Goal: Task Accomplishment & Management: Use online tool/utility

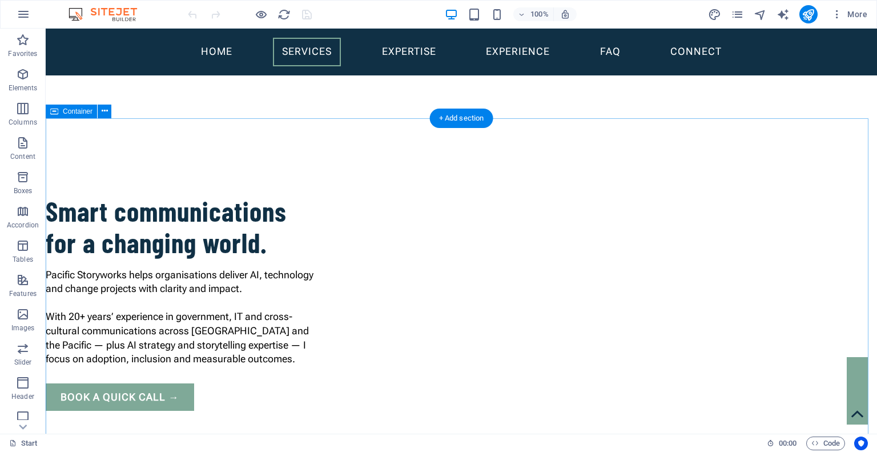
scroll to position [570, 0]
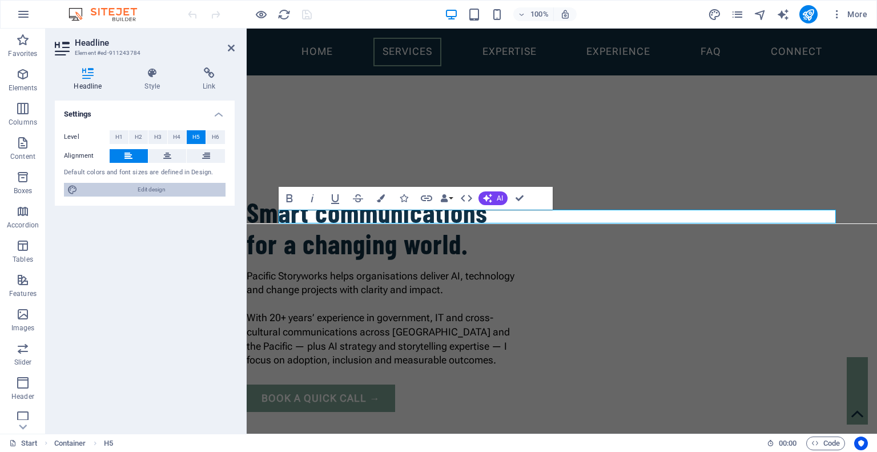
click at [154, 190] on span "Edit design" at bounding box center [151, 190] width 141 height 14
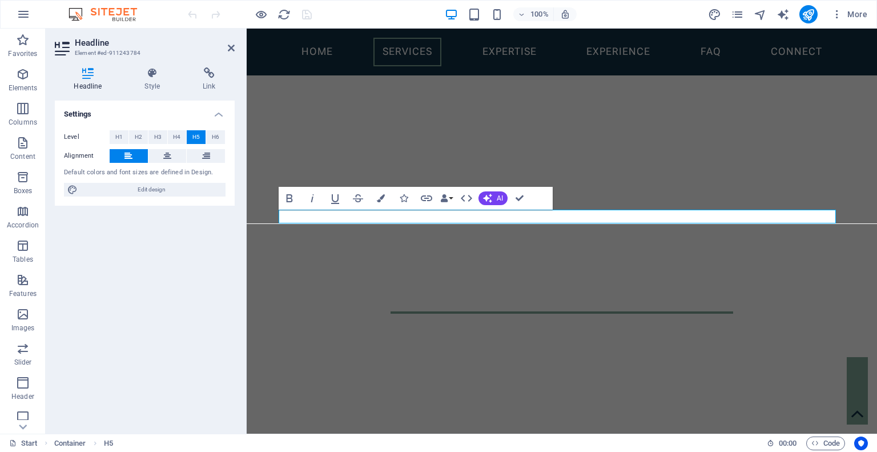
scroll to position [840, 0]
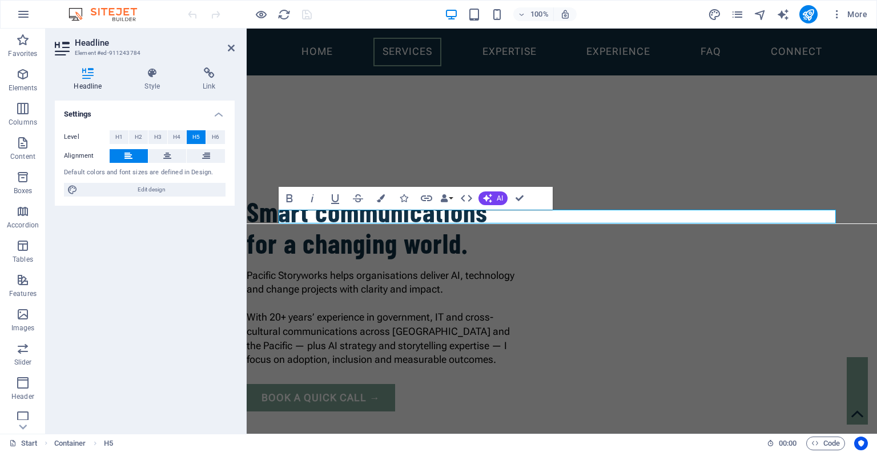
select select "rem"
select select "500"
select select "px"
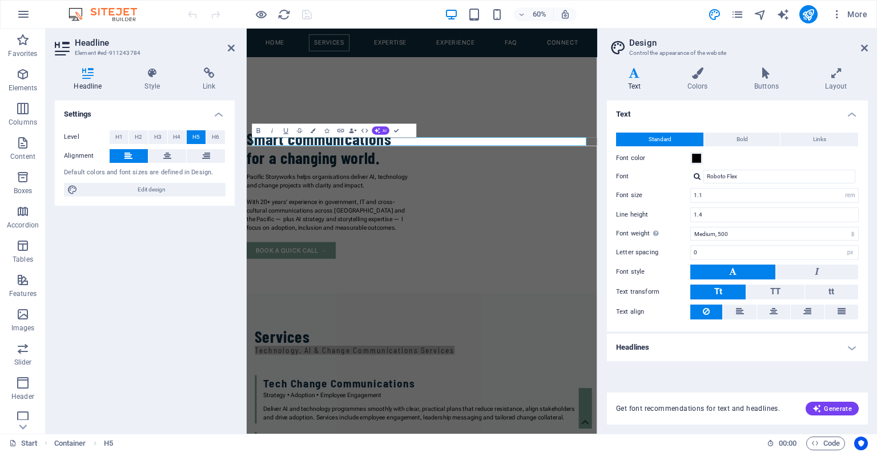
click at [849, 348] on h4 "Headlines" at bounding box center [737, 347] width 261 height 27
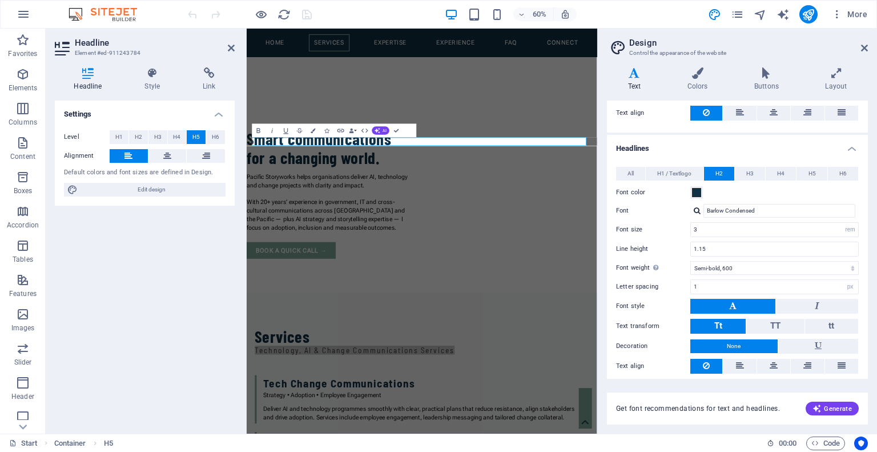
scroll to position [221, 0]
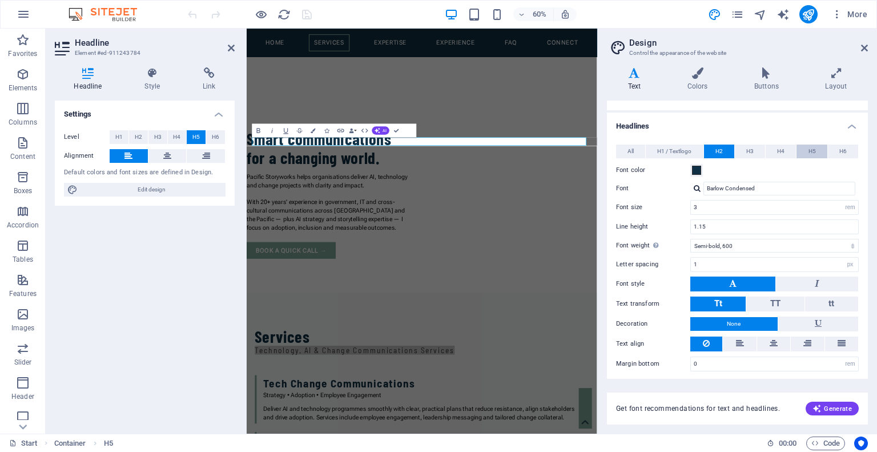
click at [816, 145] on button "H5" at bounding box center [812, 152] width 30 height 14
click at [723, 187] on input "[PERSON_NAME] Semi Condensed" at bounding box center [780, 189] width 152 height 14
click at [697, 187] on div at bounding box center [697, 188] width 7 height 7
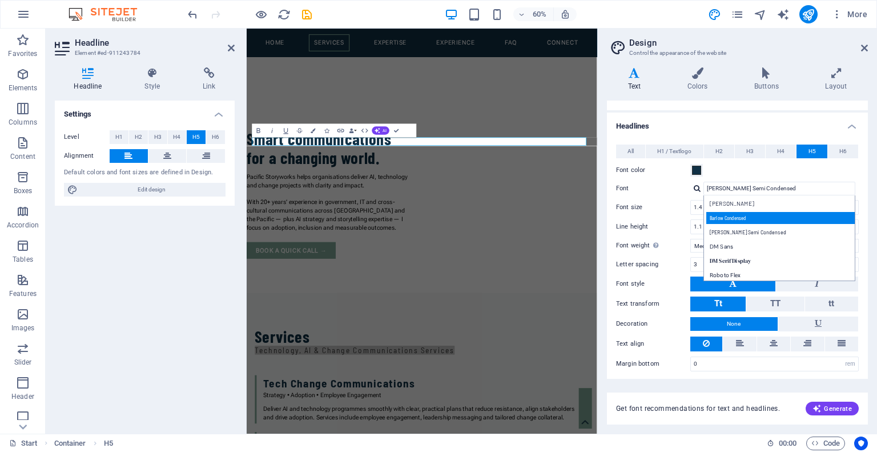
click at [730, 217] on div "Barlow Condensed" at bounding box center [782, 218] width 151 height 12
type input "Barlow Condensed"
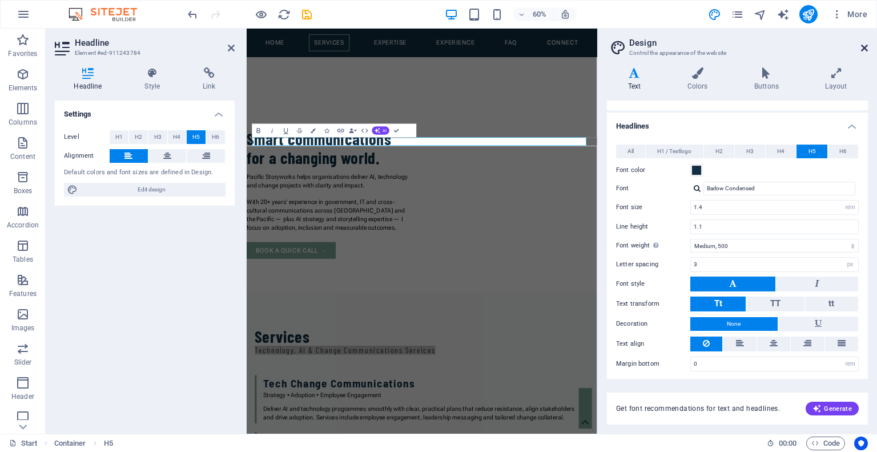
click at [864, 46] on icon at bounding box center [864, 47] width 7 height 9
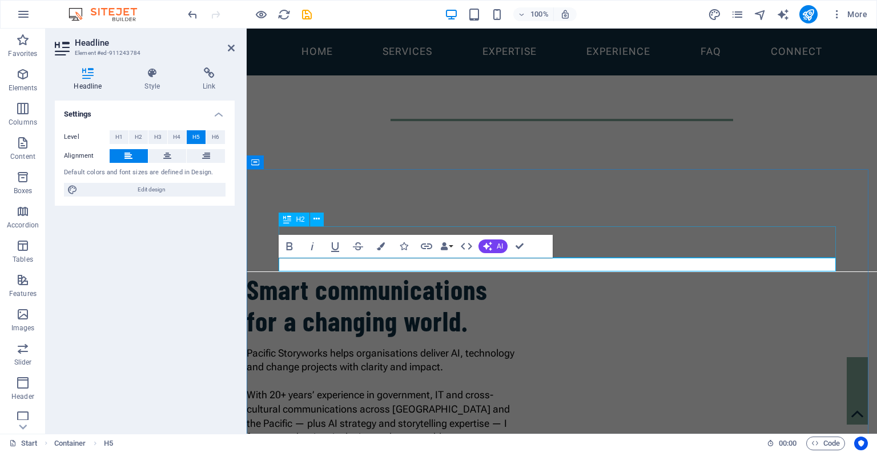
scroll to position [483, 0]
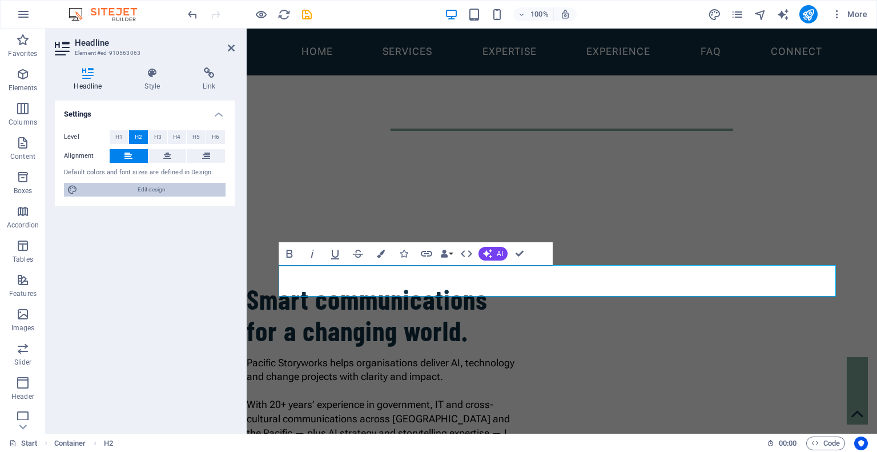
click at [146, 188] on span "Edit design" at bounding box center [151, 190] width 141 height 14
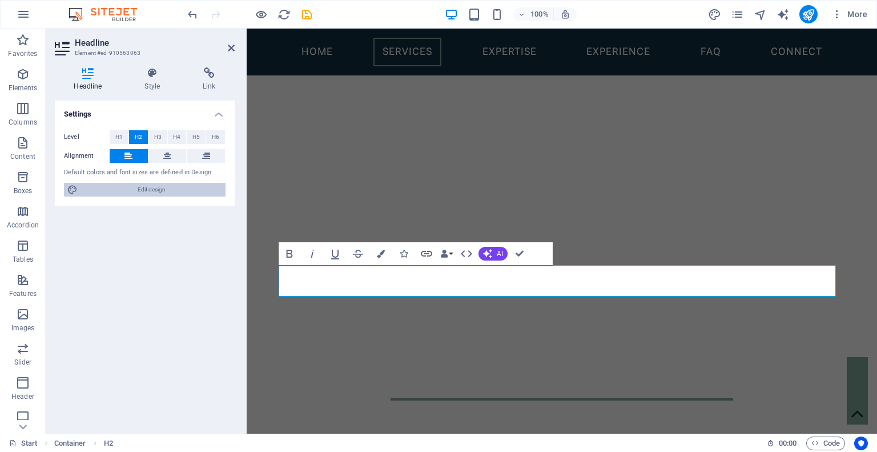
scroll to position [754, 0]
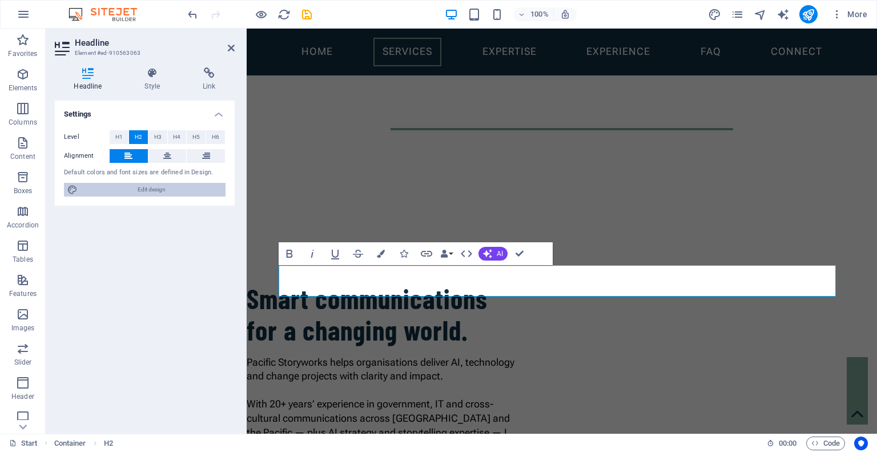
select select "rem"
select select "500"
select select "px"
select select "rem"
select select "600"
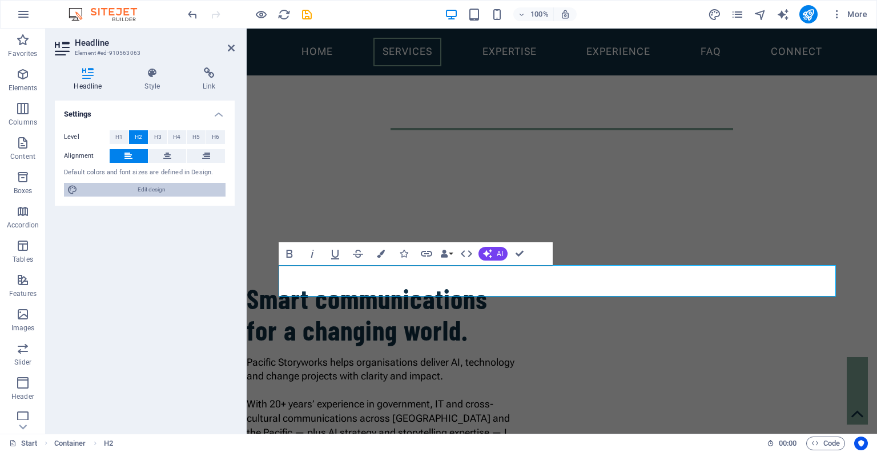
select select "px"
select select "rem"
select select "500"
select select "px"
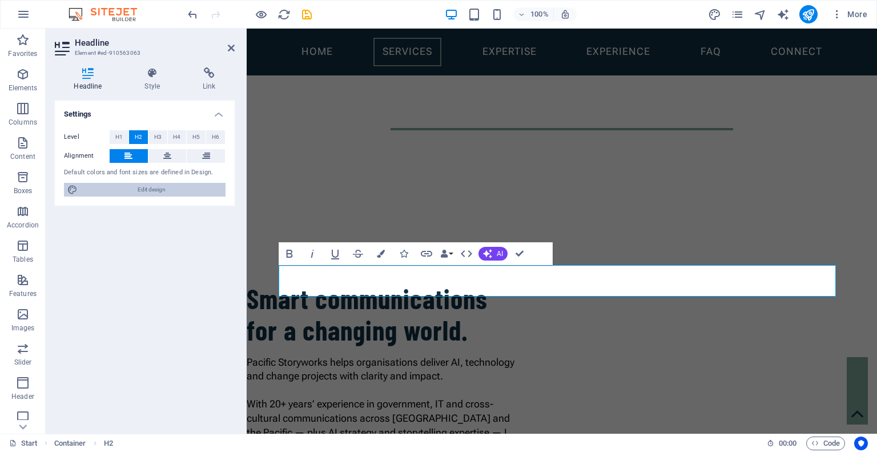
select select "rem"
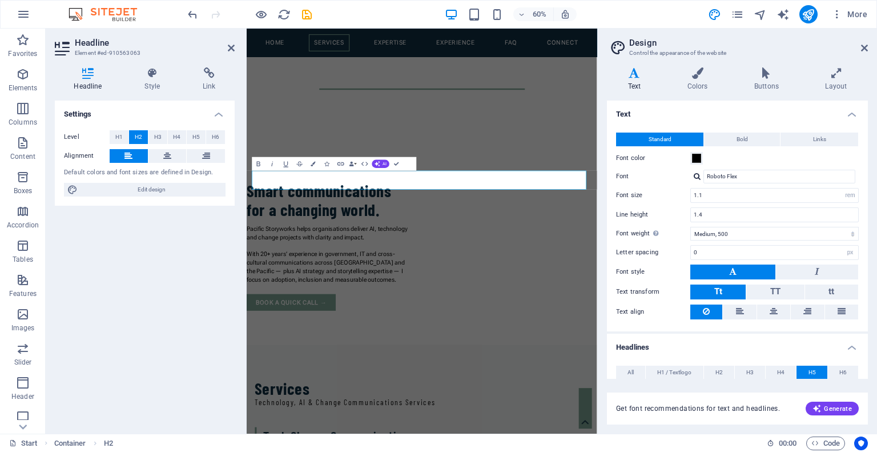
scroll to position [221, 0]
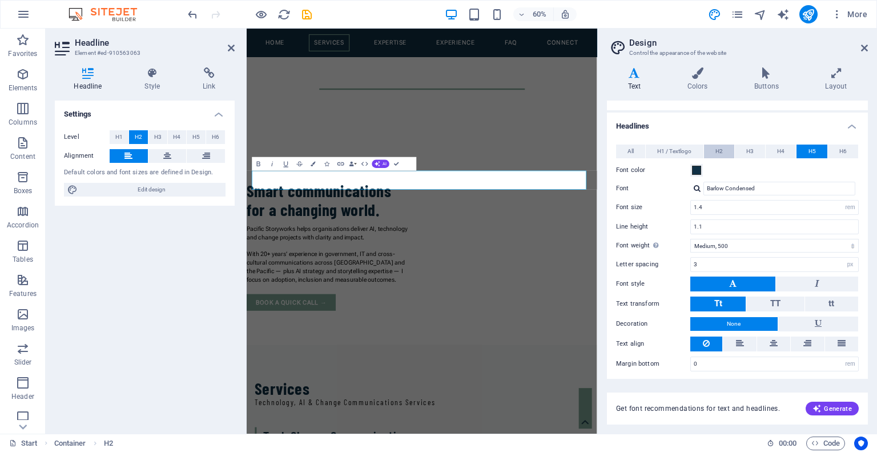
click at [722, 149] on span "H2" at bounding box center [719, 152] width 7 height 14
click at [866, 45] on icon at bounding box center [864, 47] width 7 height 9
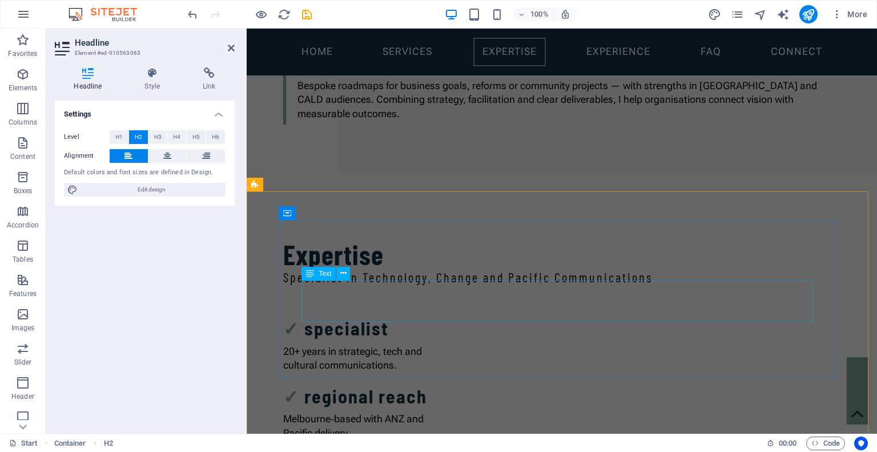
scroll to position [1350, 0]
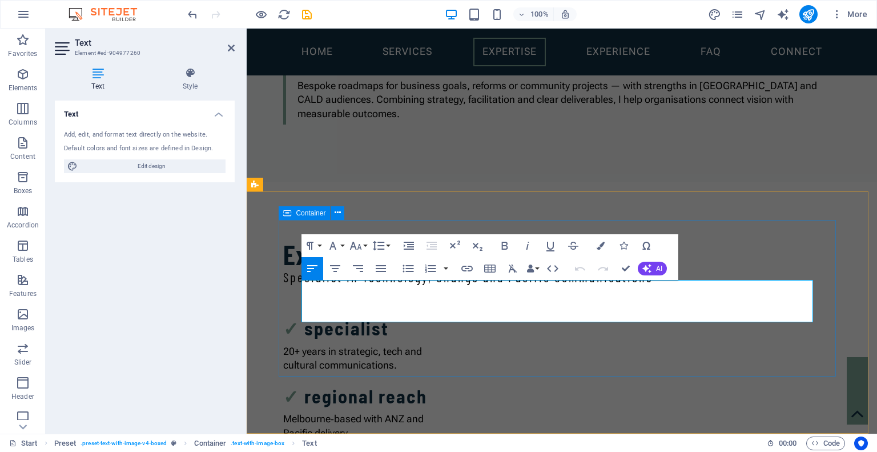
drag, startPoint x: 334, startPoint y: 315, endPoint x: 279, endPoint y: 276, distance: 66.9
click at [185, 171] on span "Edit design" at bounding box center [151, 166] width 141 height 14
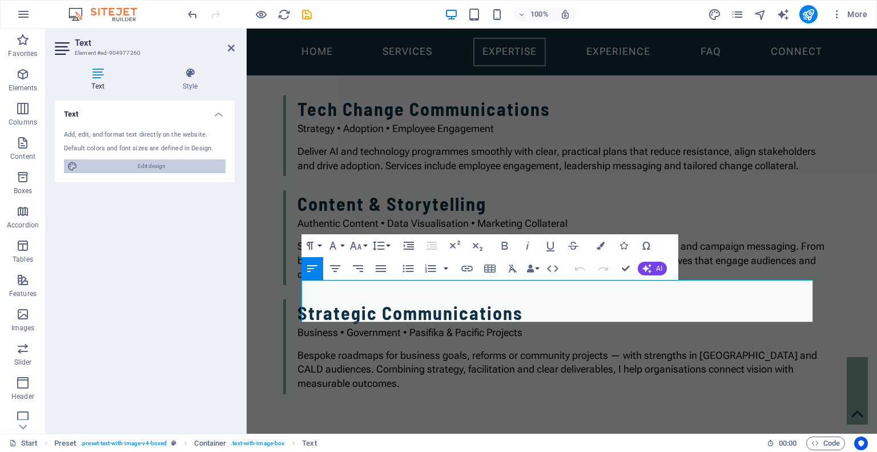
scroll to position [1621, 0]
select select "rem"
select select "500"
select select "px"
select select "rem"
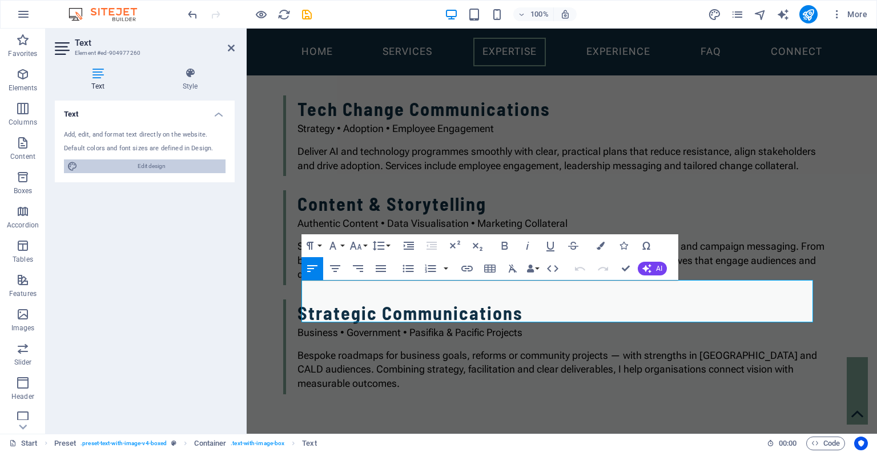
select select "600"
select select "px"
select select "rem"
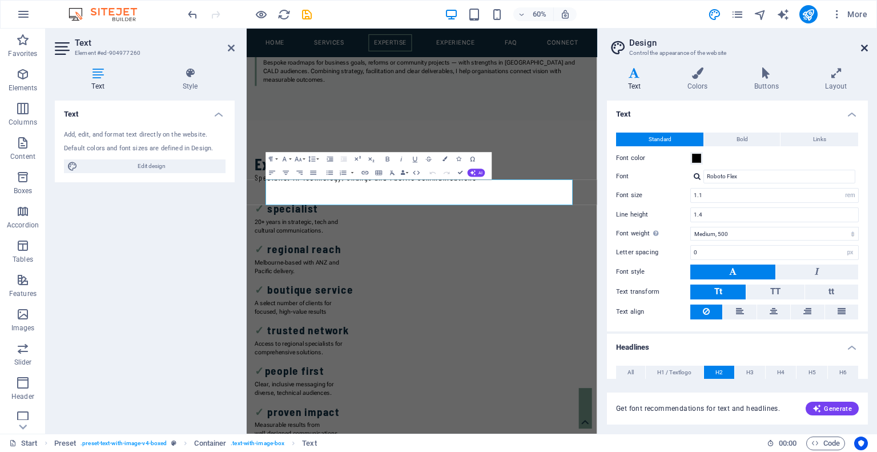
click at [863, 46] on icon at bounding box center [864, 47] width 7 height 9
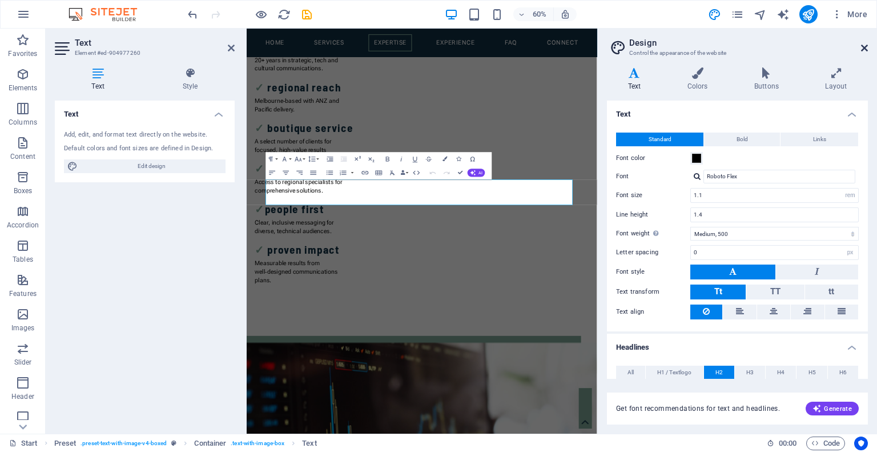
scroll to position [1350, 0]
